Goal: Check status: Verify the current state of an ongoing process or item

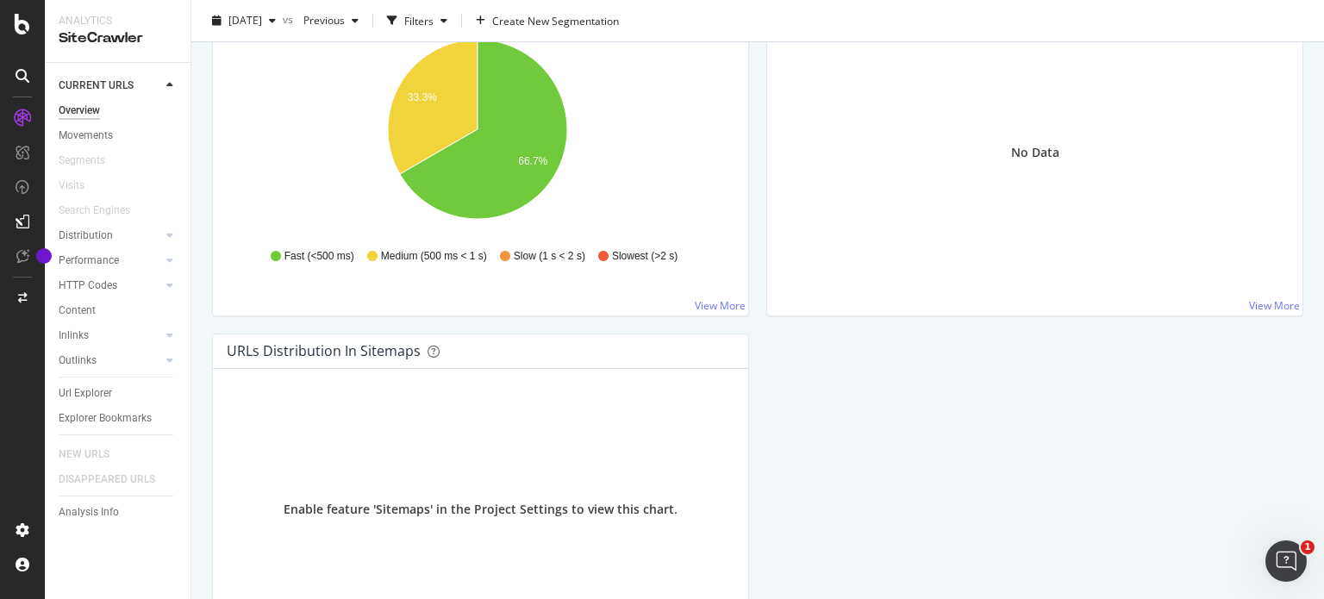
scroll to position [1535, 0]
